Goal: Browse casually: Explore the website without a specific task or goal

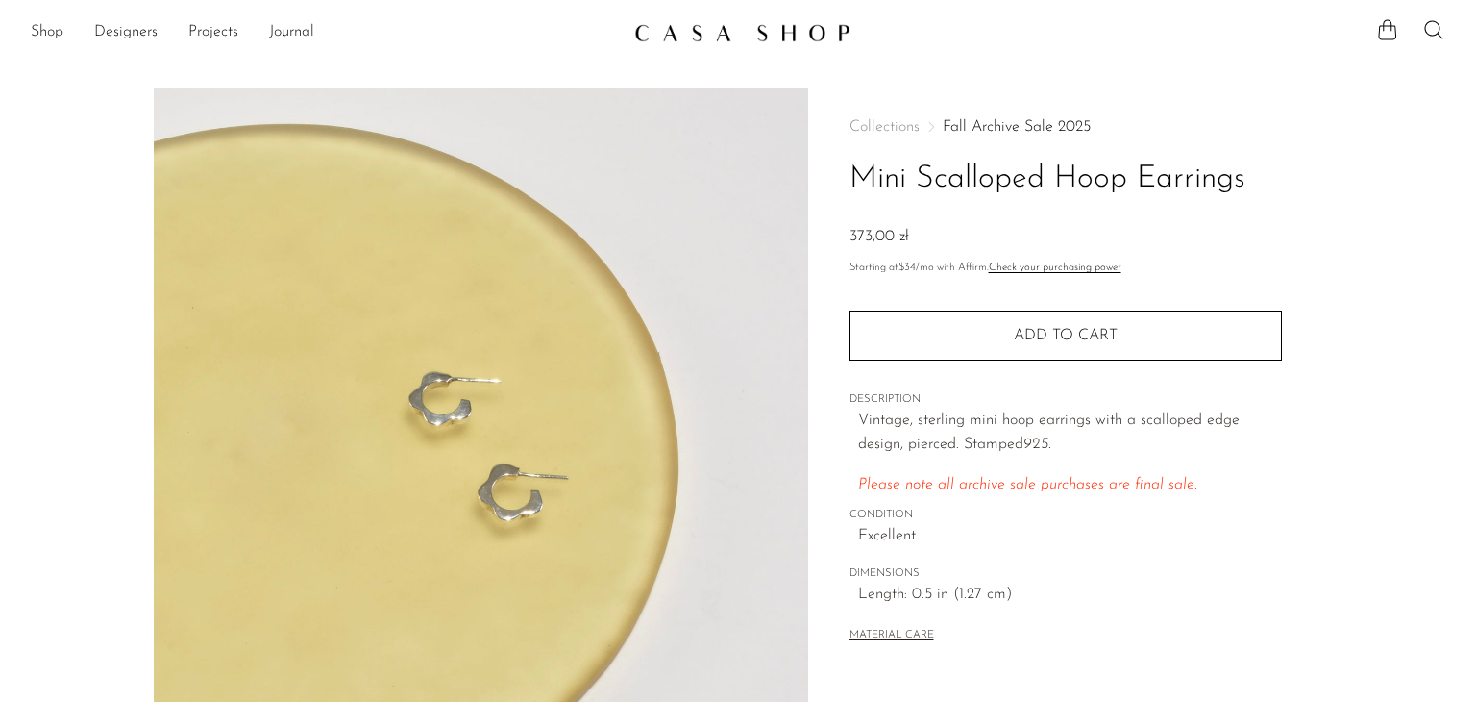
scroll to position [308, 0]
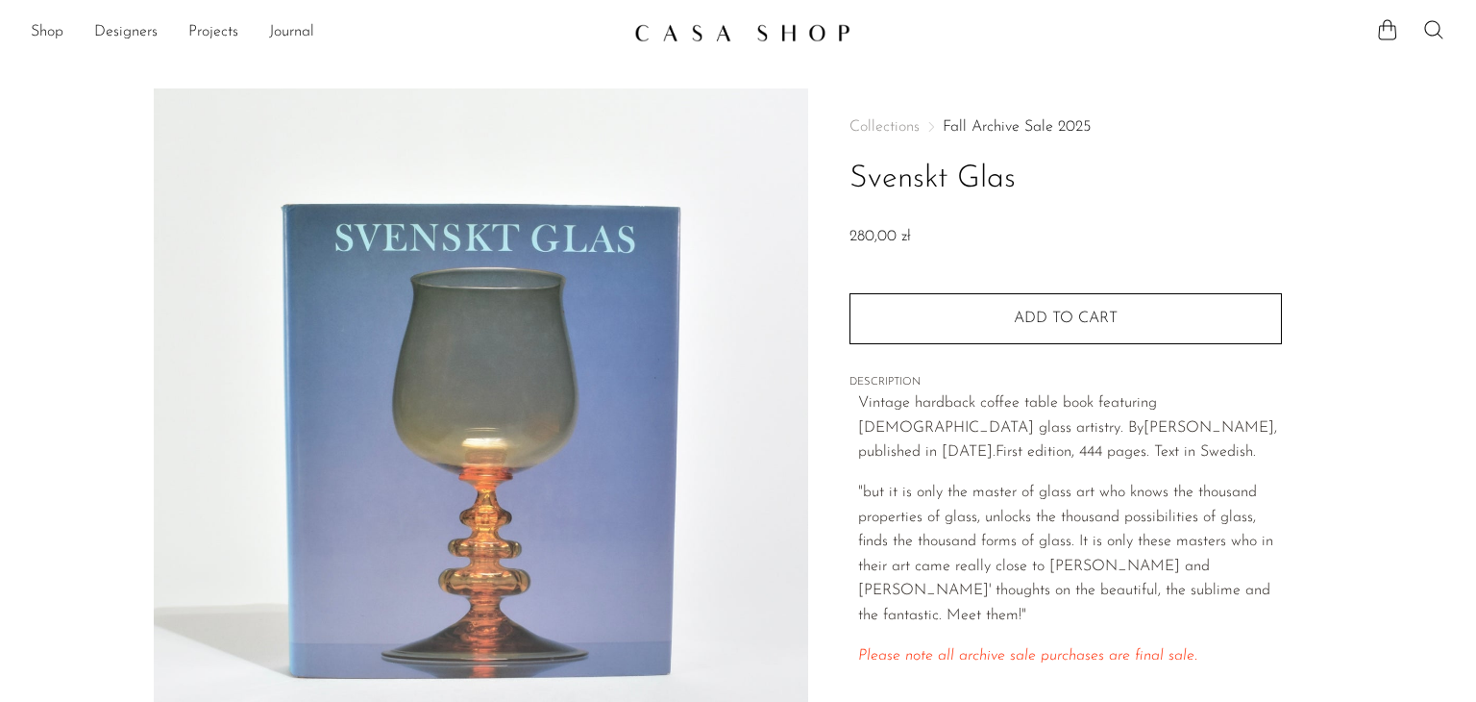
scroll to position [308, 0]
